Goal: Navigation & Orientation: Find specific page/section

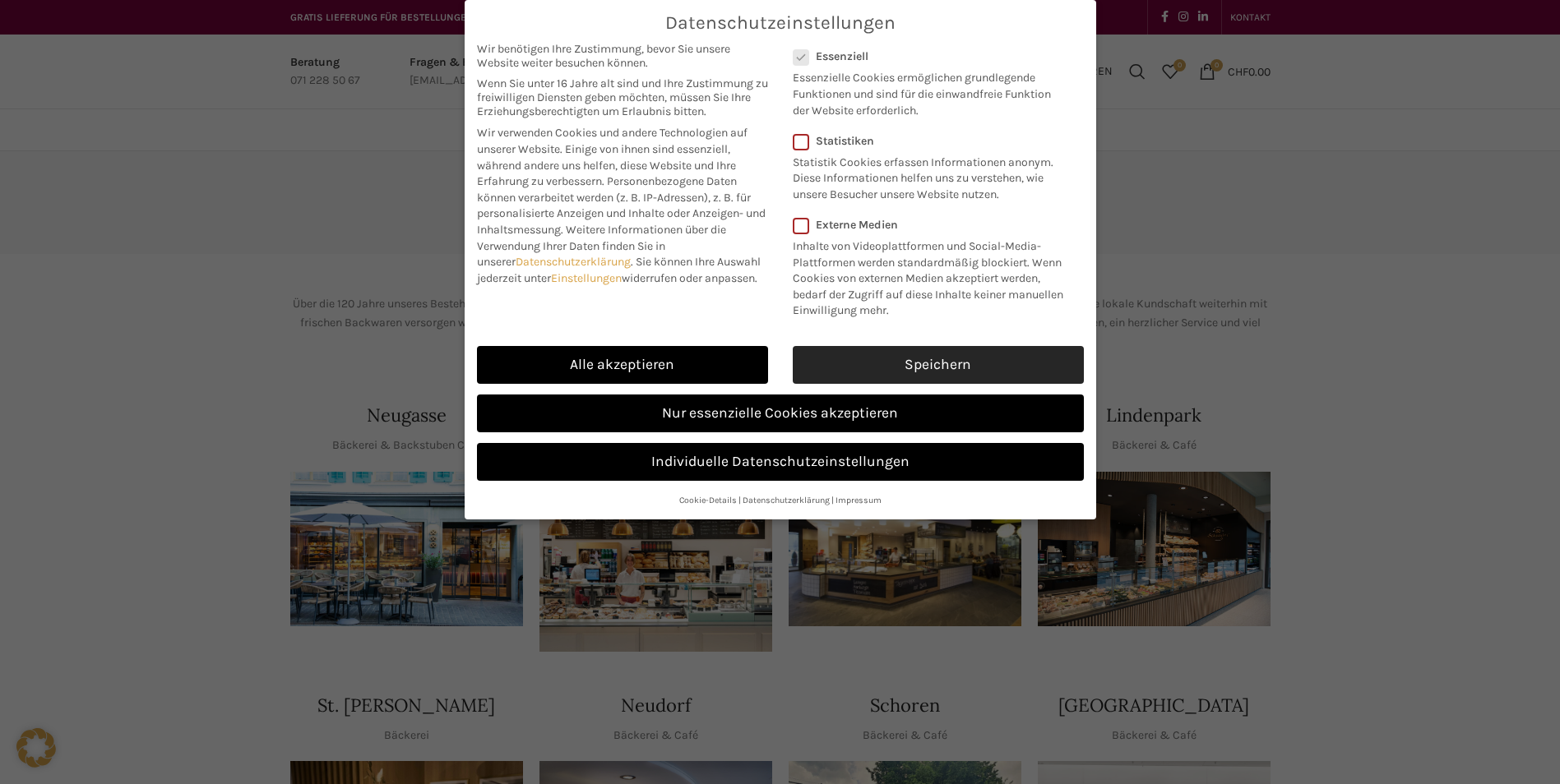
click at [949, 369] on link "Speichern" at bounding box center [937, 365] width 291 height 38
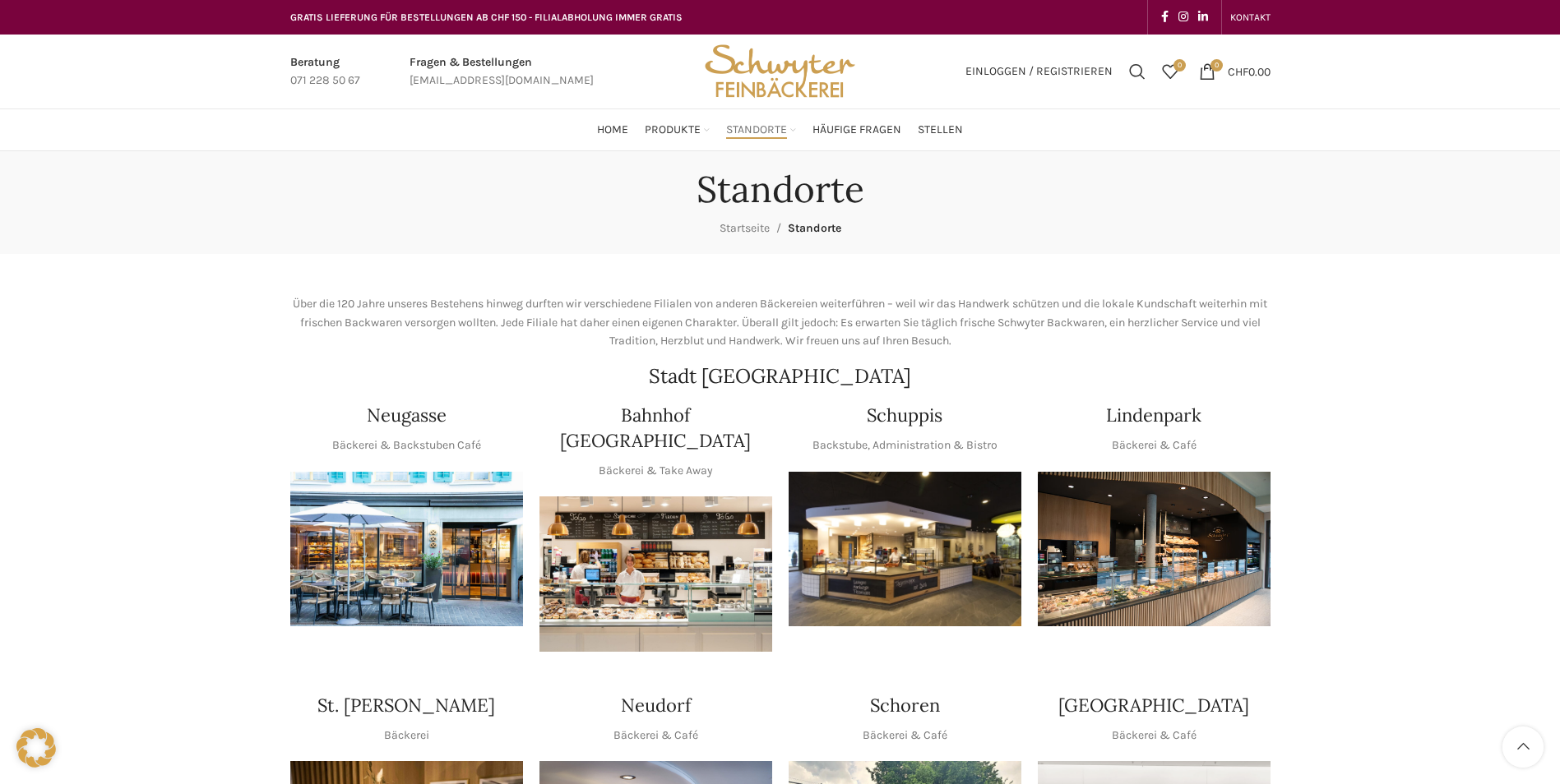
scroll to position [575, 0]
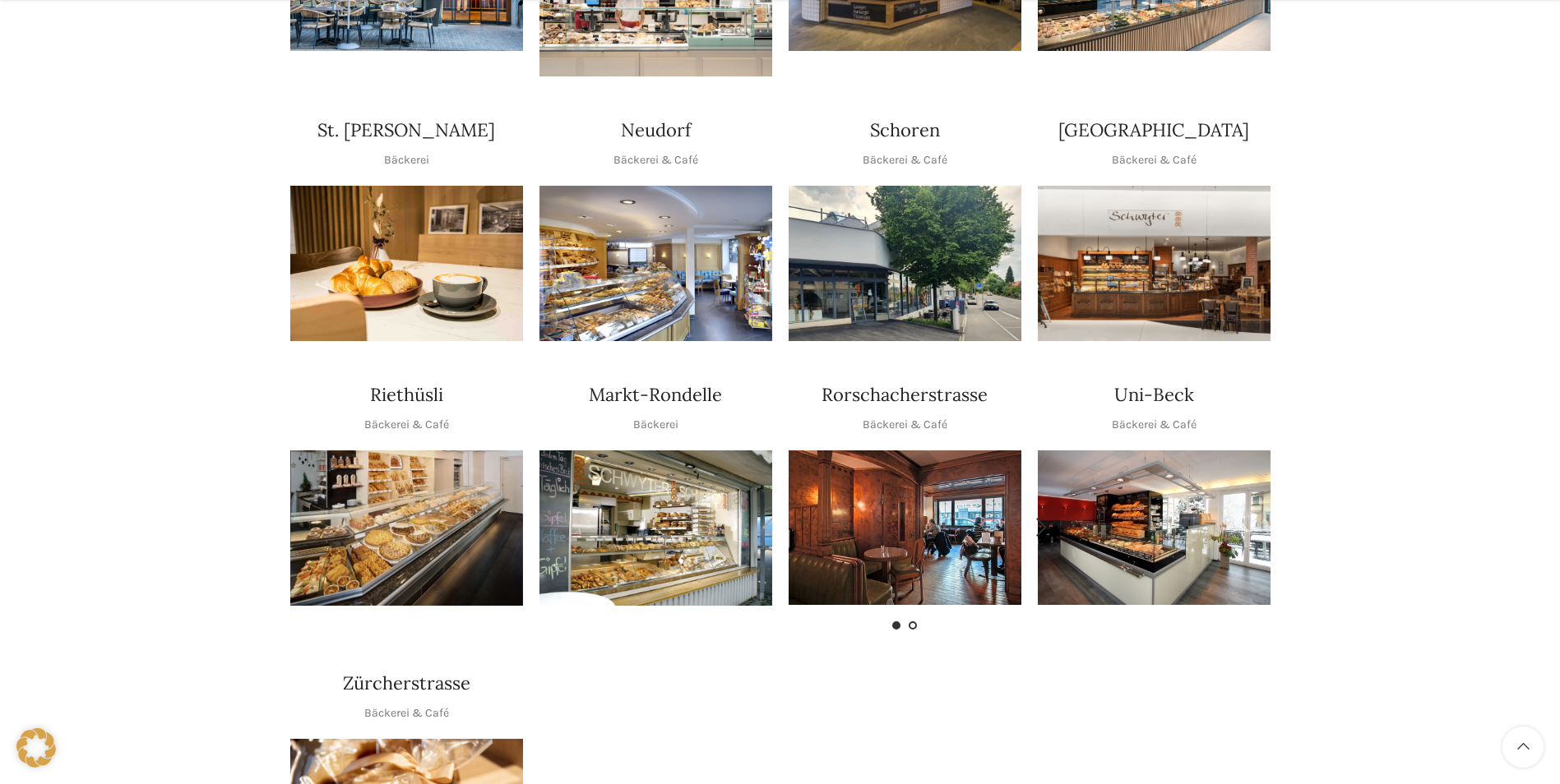
click at [912, 622] on span "Go to slide 2" at bounding box center [912, 625] width 8 height 8
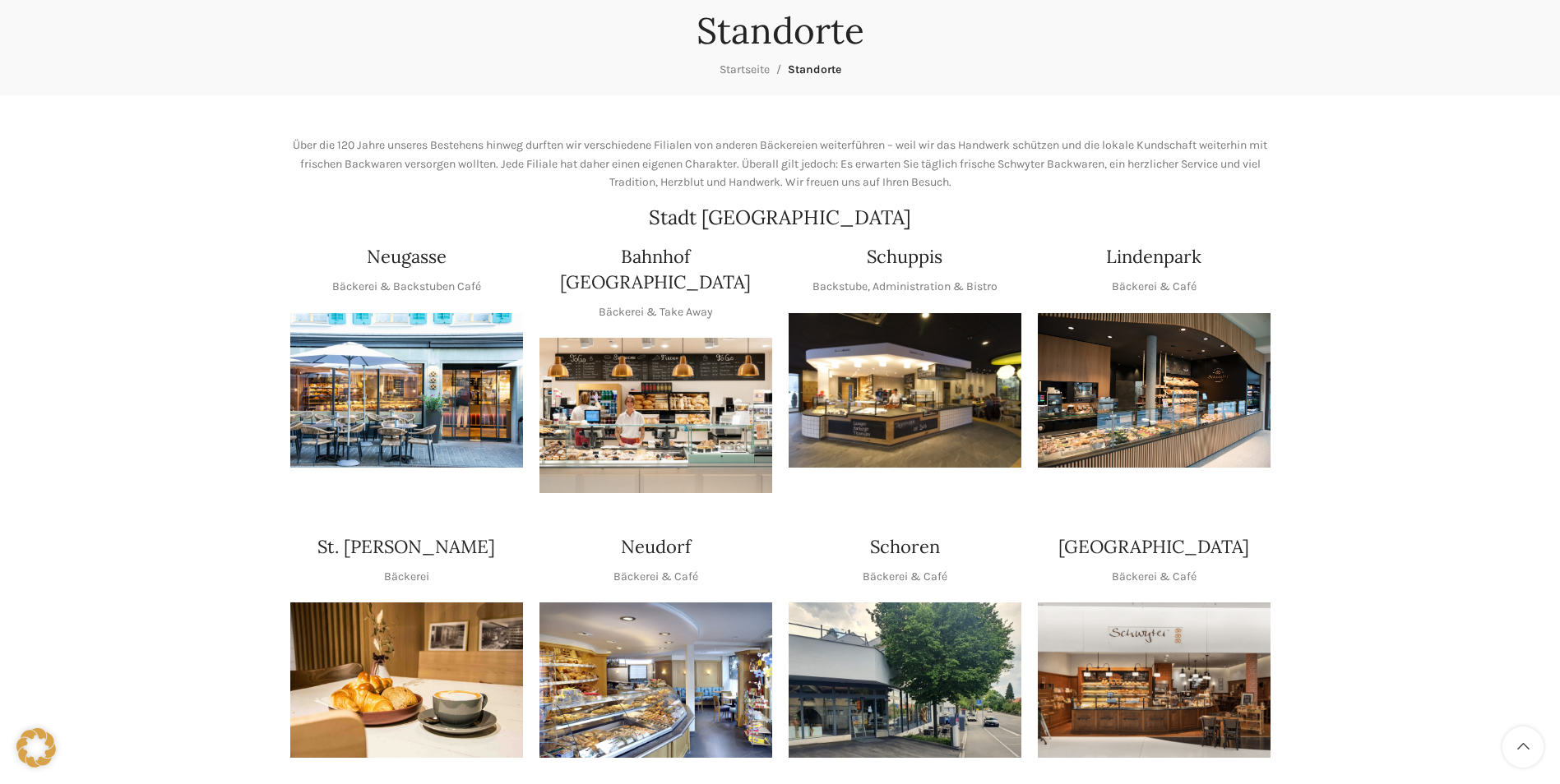
scroll to position [0, 0]
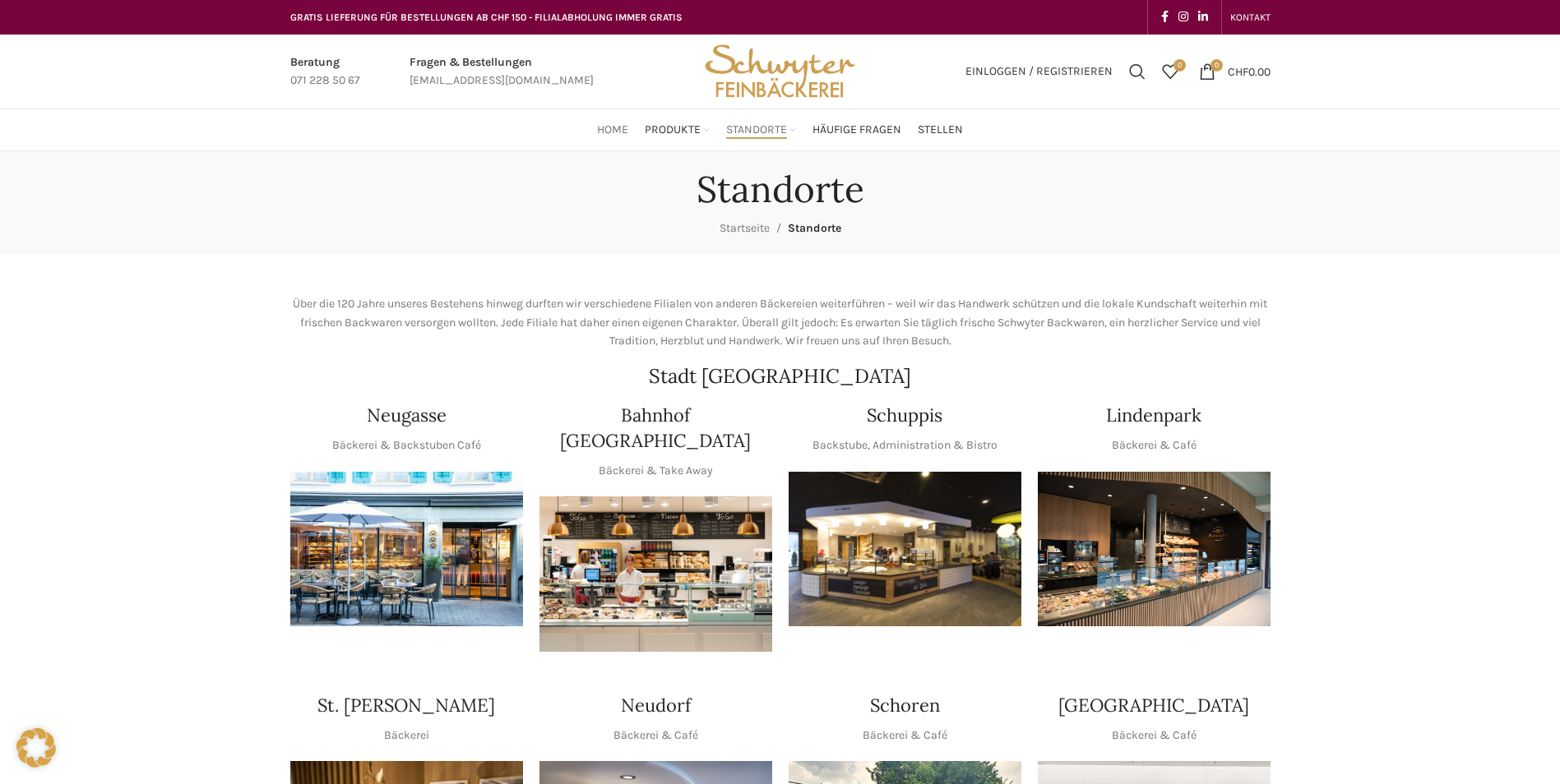
click at [621, 124] on span "Home" at bounding box center [613, 130] width 31 height 15
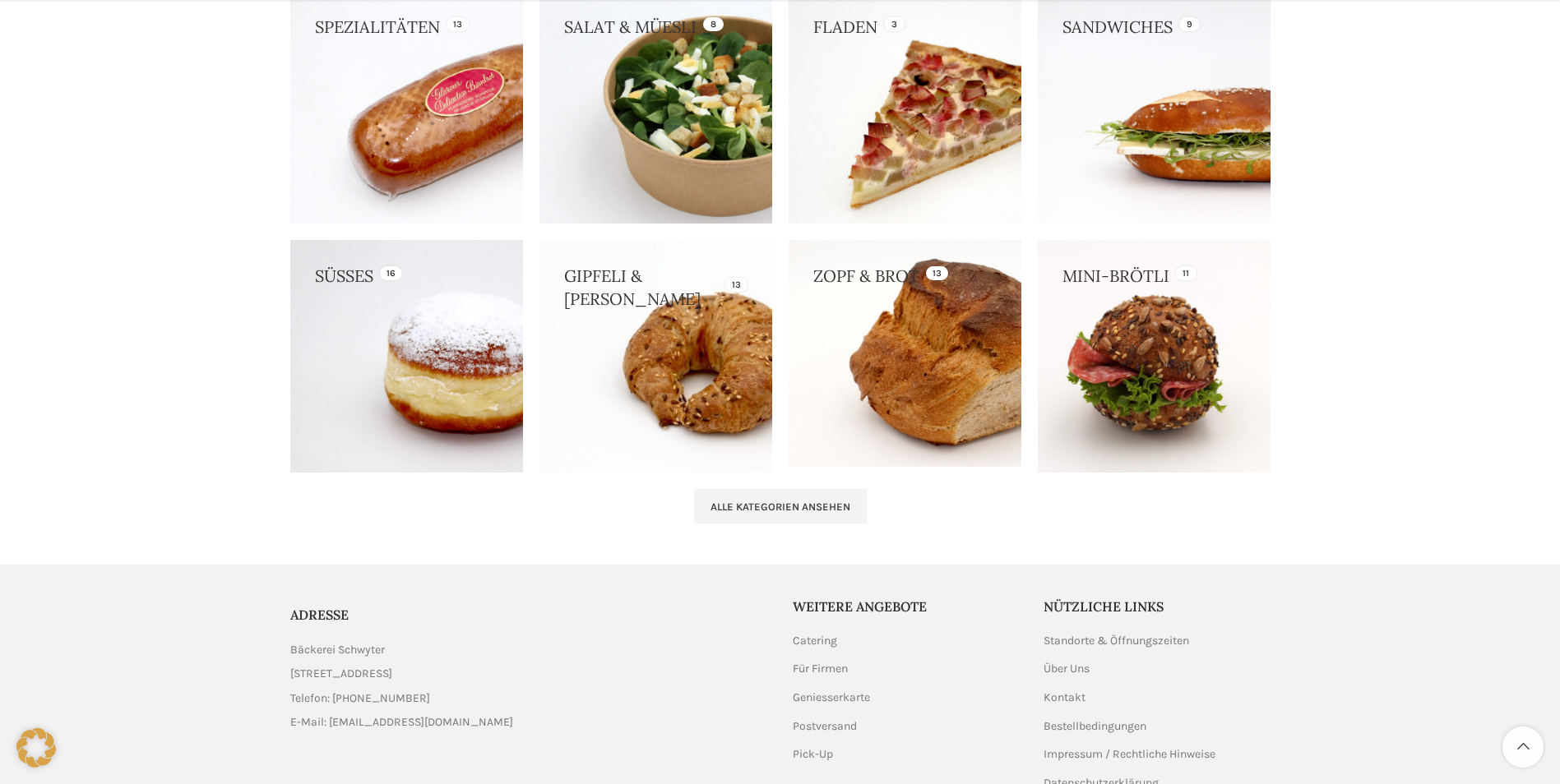
scroll to position [1562, 0]
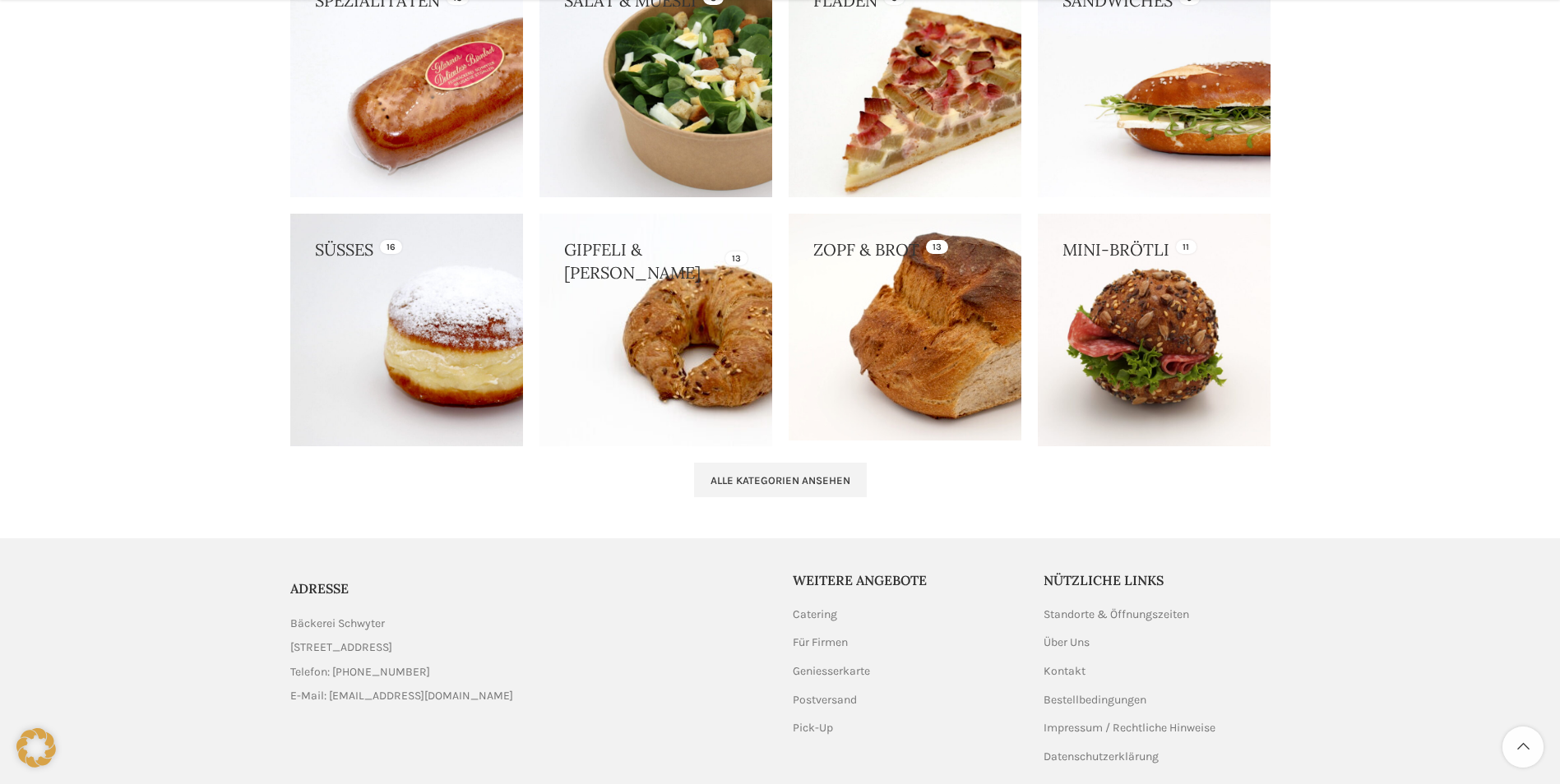
click at [948, 111] on link at bounding box center [905, 81] width 232 height 232
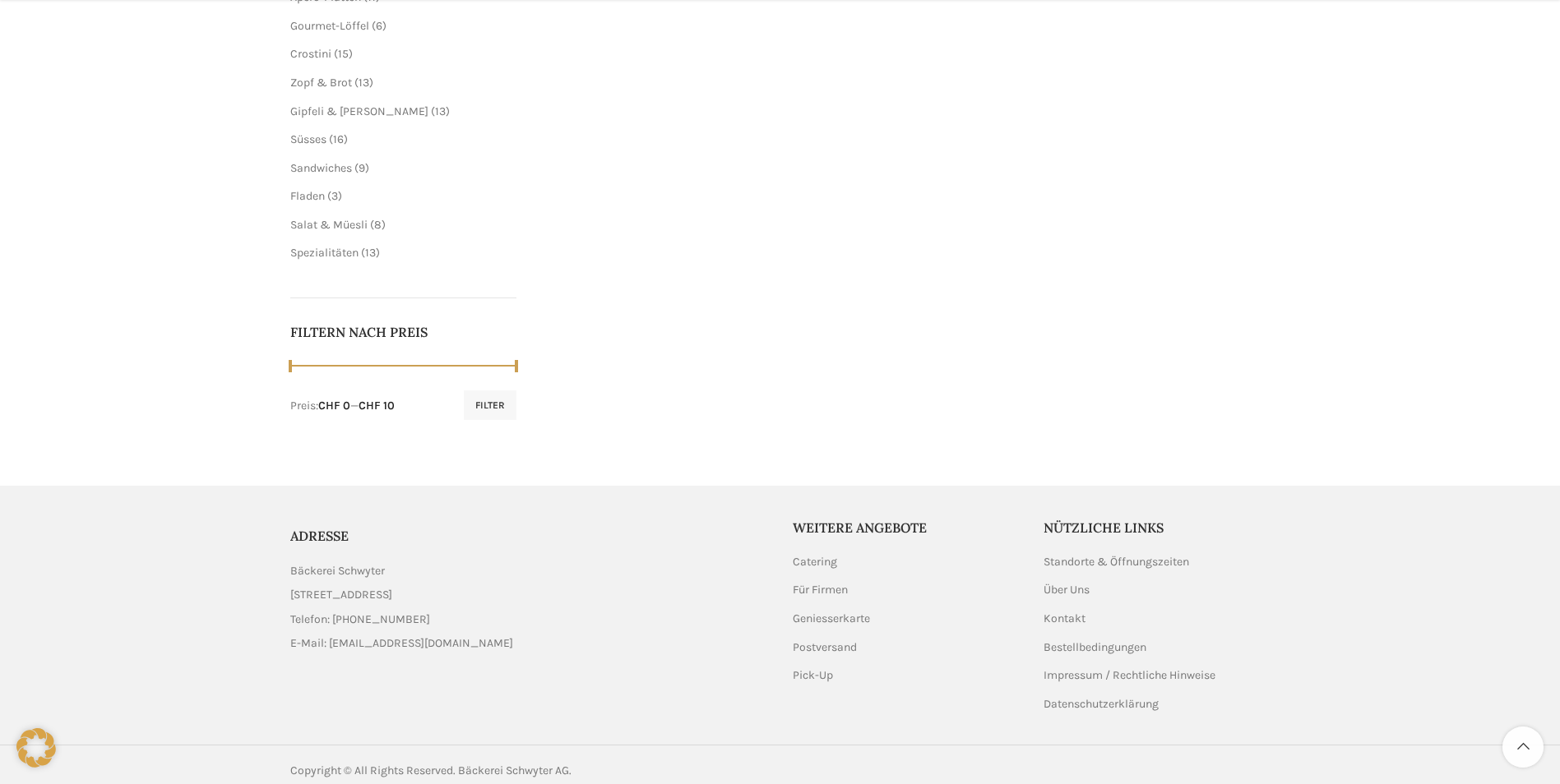
scroll to position [540, 0]
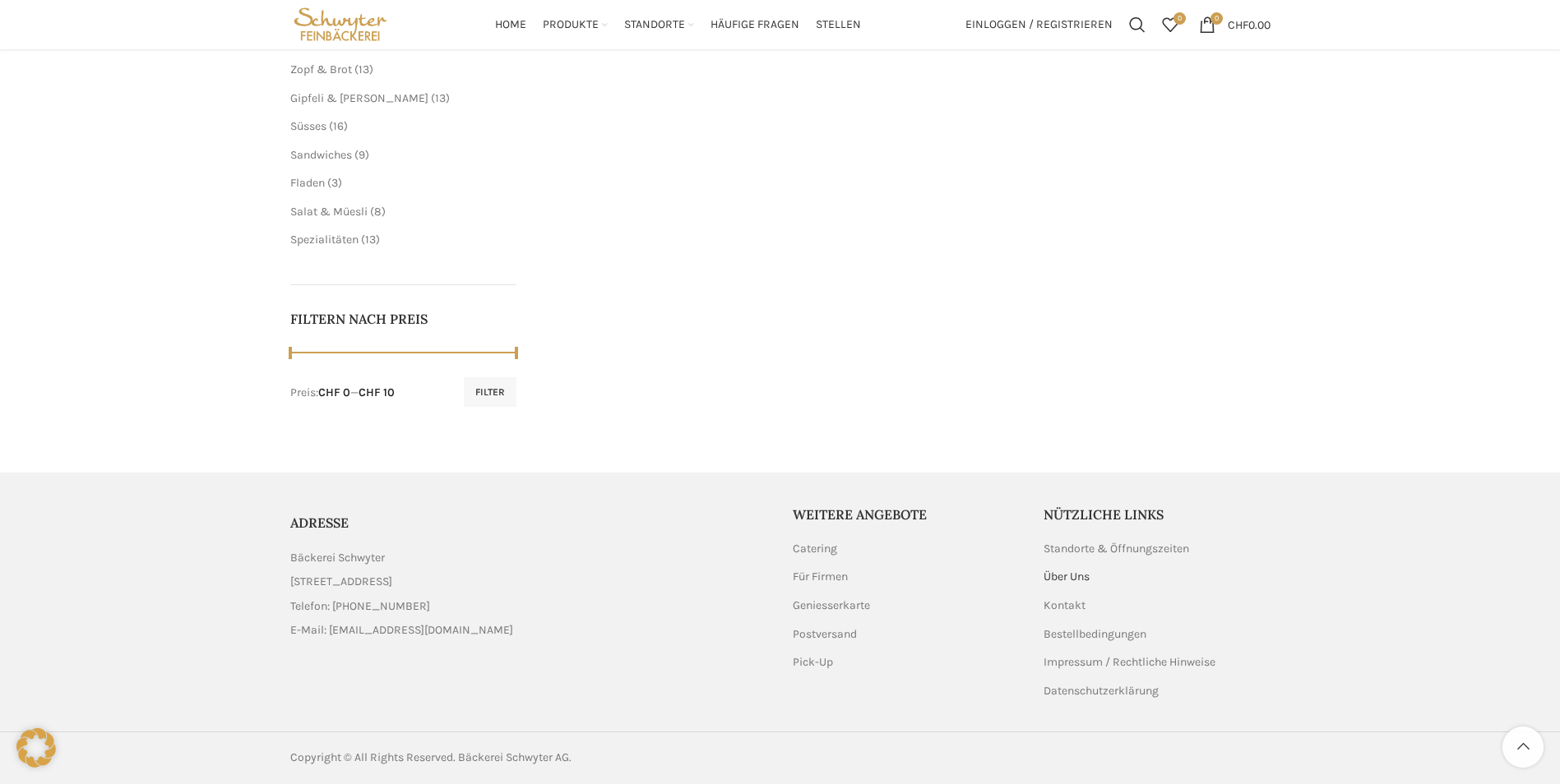
click at [1081, 572] on link "Über Uns" at bounding box center [1067, 577] width 48 height 16
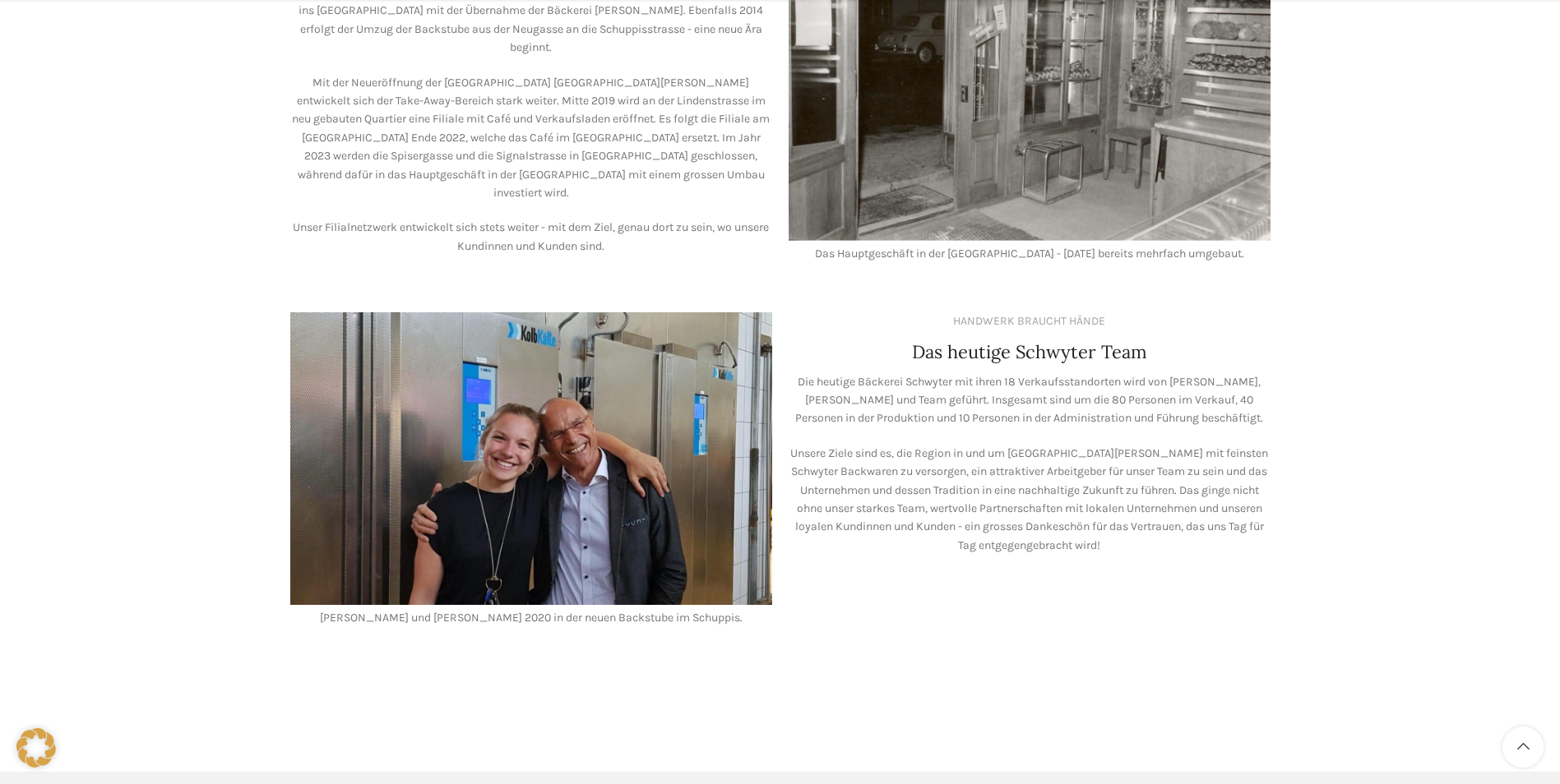
scroll to position [1151, 0]
